Goal: Unclear

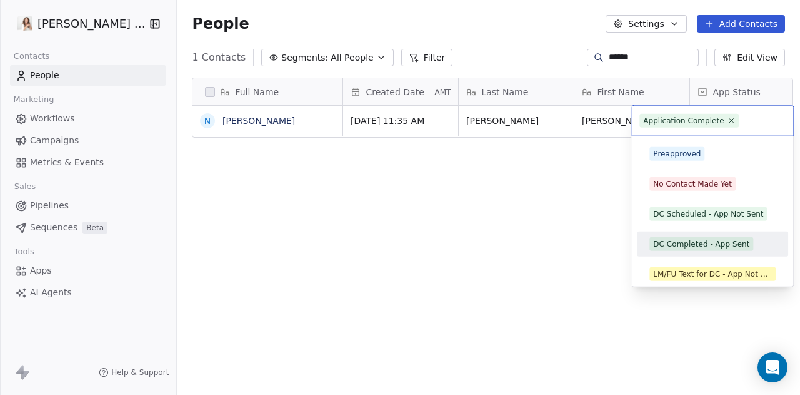
scroll to position [59, 0]
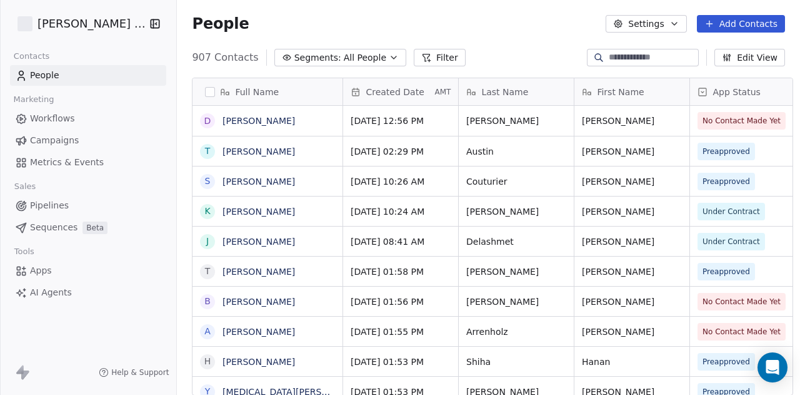
scroll to position [338, 621]
